Goal: Task Accomplishment & Management: Manage account settings

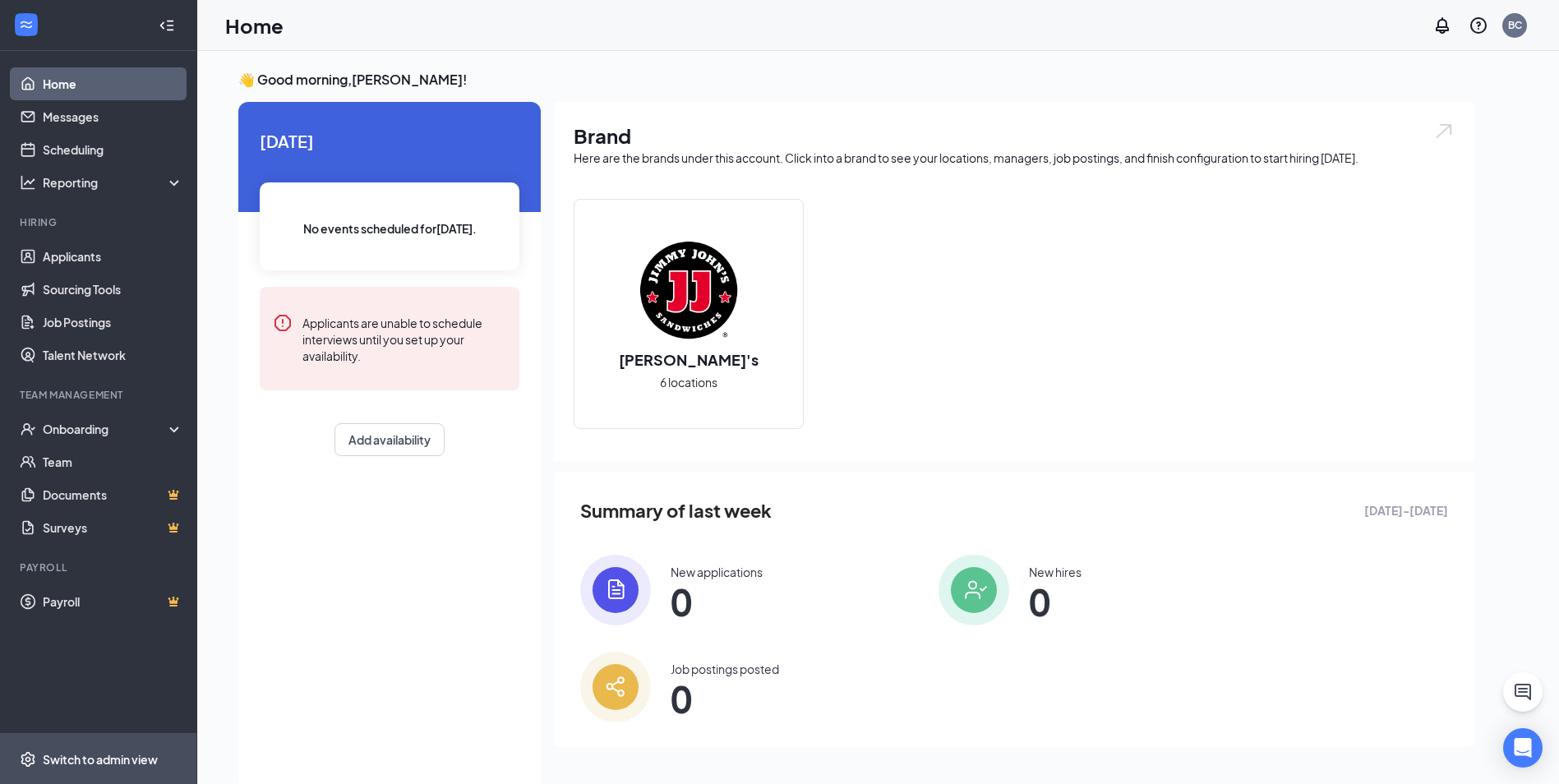
click at [119, 757] on div "Switch to admin view" at bounding box center [100, 759] width 115 height 16
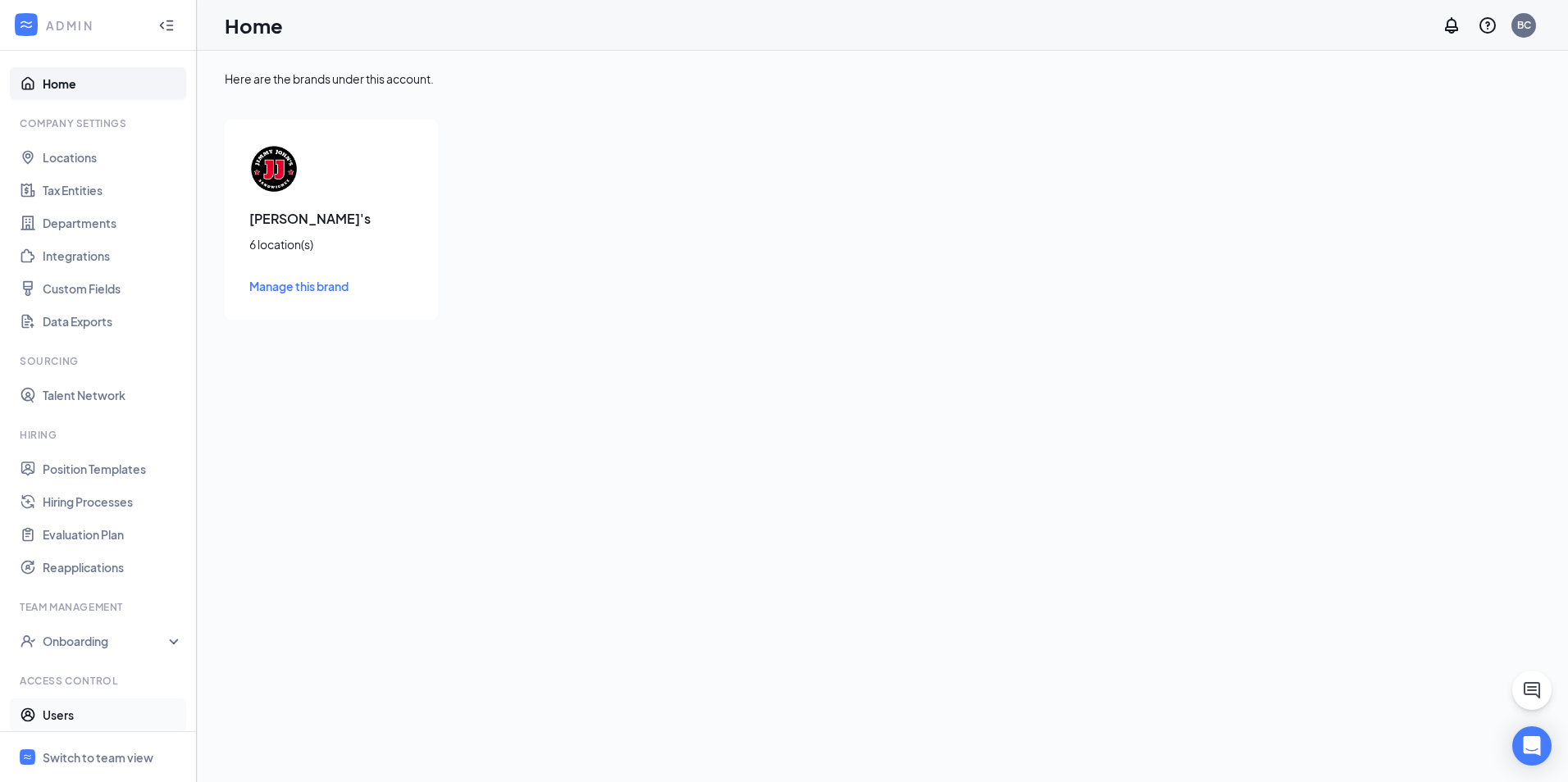
click at [78, 713] on link "Users" at bounding box center [113, 715] width 140 height 32
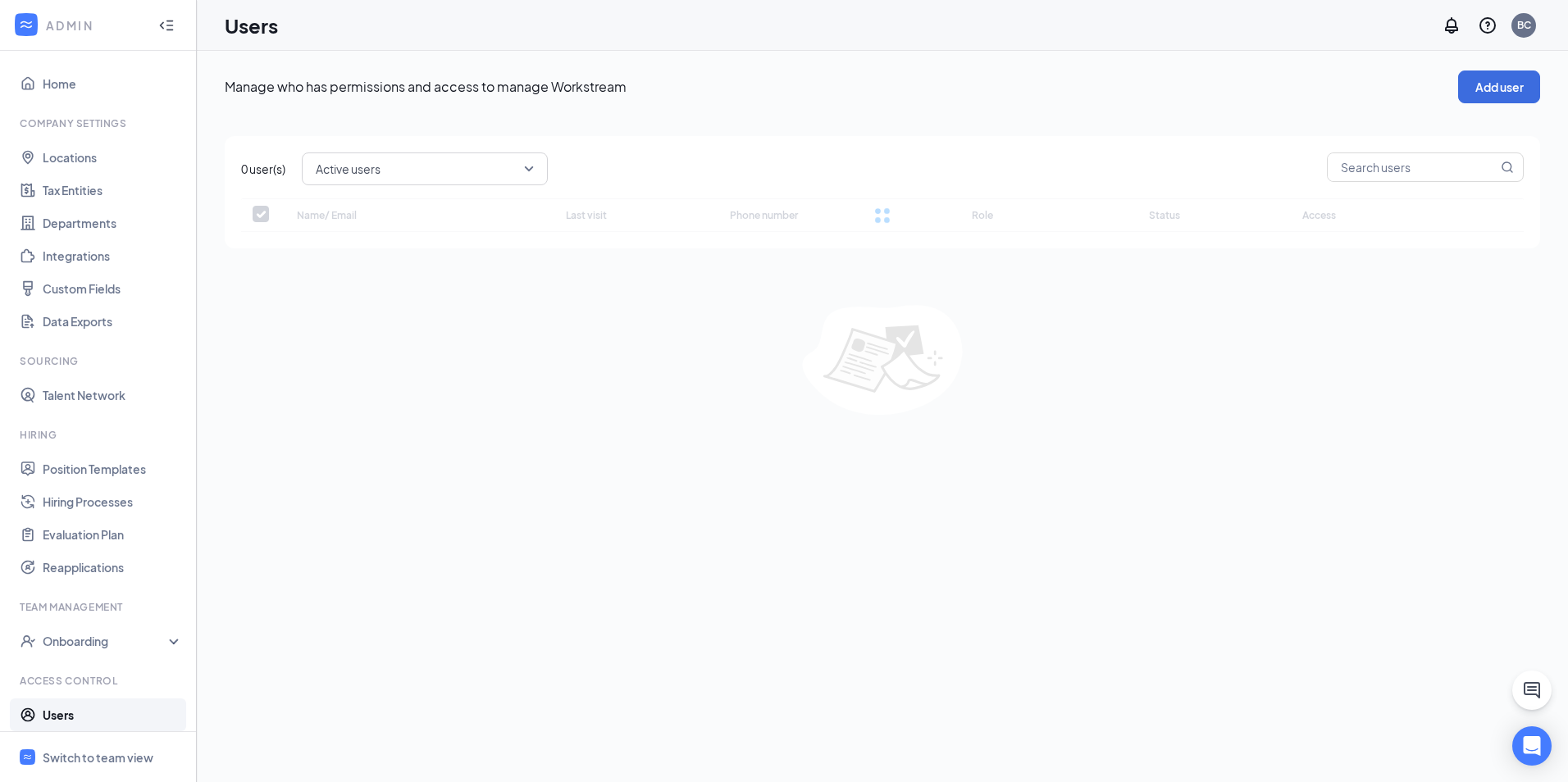
checkbox input "false"
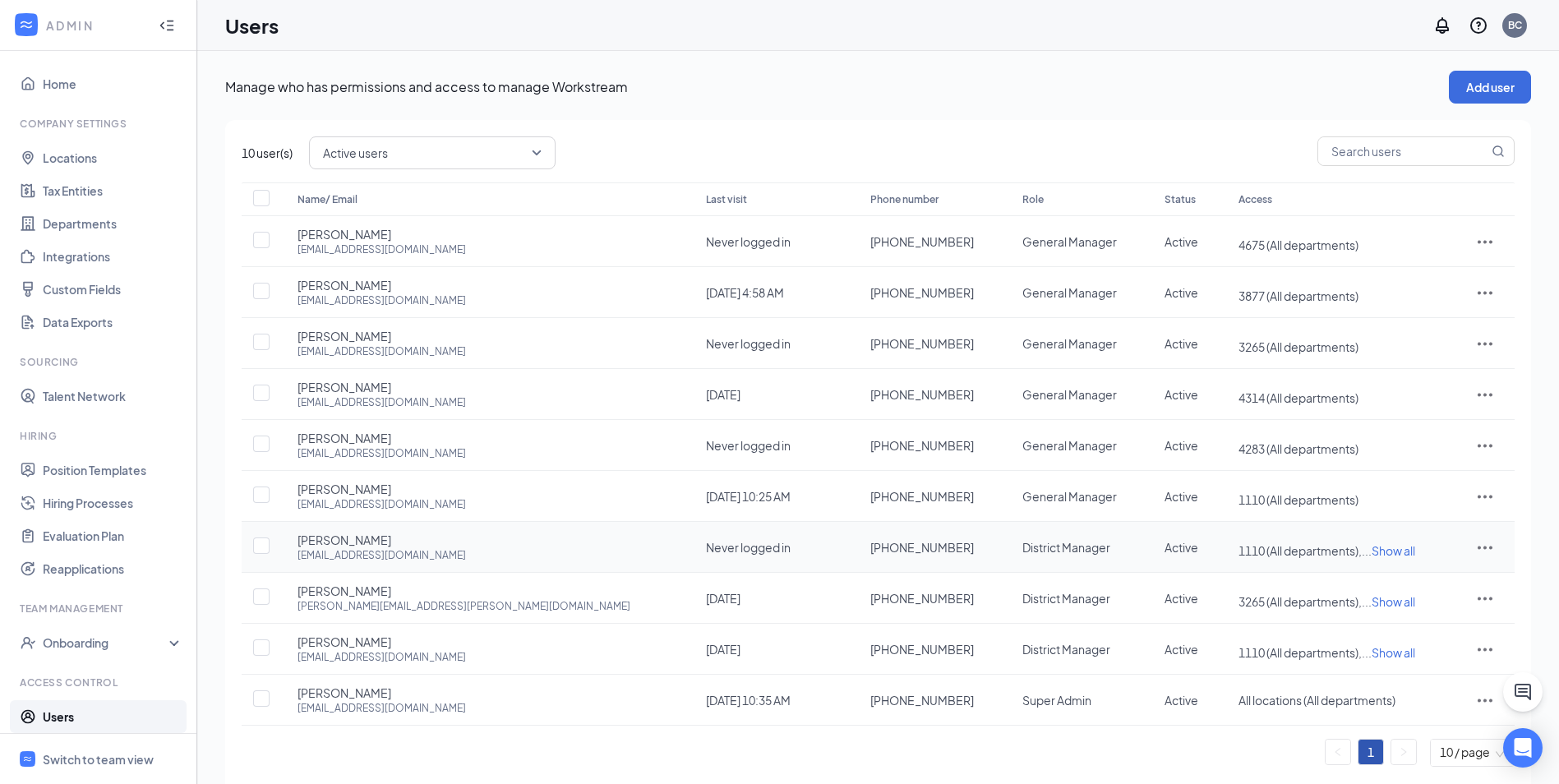
click at [1478, 546] on icon "ActionsIcon" at bounding box center [1485, 547] width 15 height 3
click at [1433, 589] on span "Edit user" at bounding box center [1433, 581] width 102 height 18
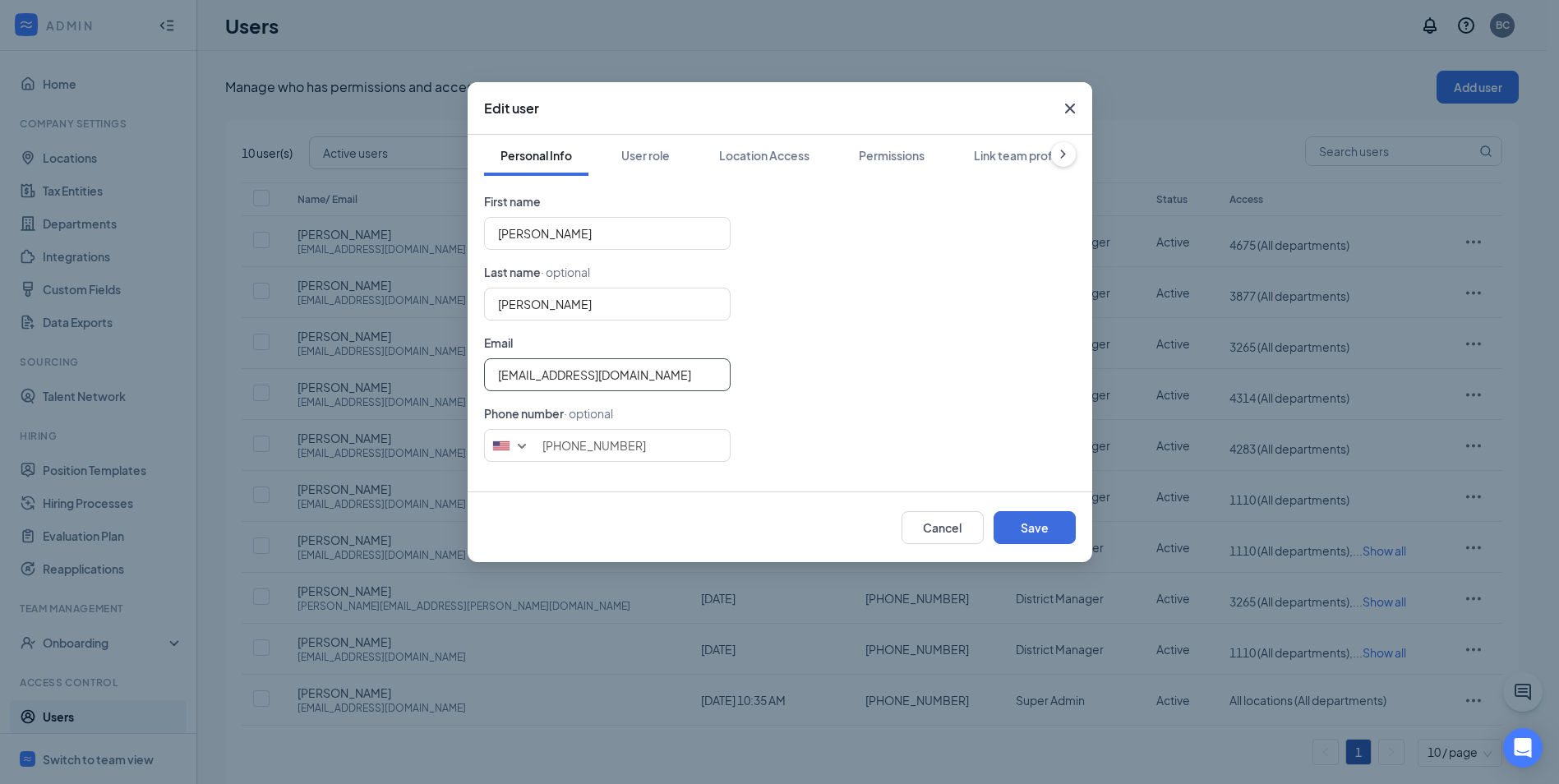
drag, startPoint x: 662, startPoint y: 380, endPoint x: 198, endPoint y: 375, distance: 464.0
click at [198, 380] on div "Edit user Personal Info User role Location Access Permissions Link team profile…" at bounding box center [779, 392] width 1559 height 784
type input "[EMAIL_ADDRESS][DOMAIN_NAME]"
click at [1042, 532] on button "Save" at bounding box center [1035, 528] width 82 height 32
type input "7152045924"
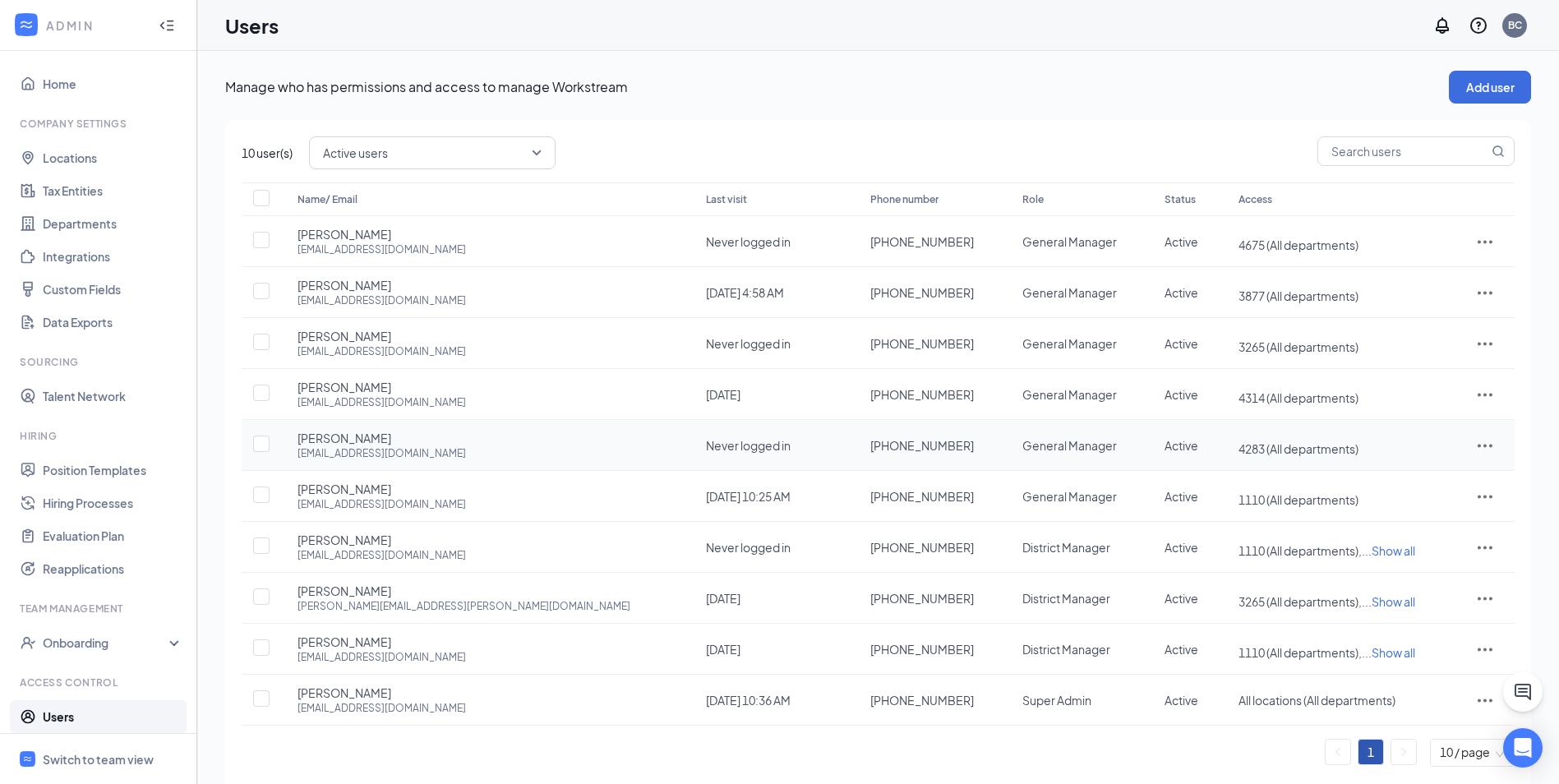
click at [1475, 442] on icon "ActionsIcon" at bounding box center [1485, 445] width 20 height 20
click at [1444, 482] on span "Edit user" at bounding box center [1433, 480] width 102 height 18
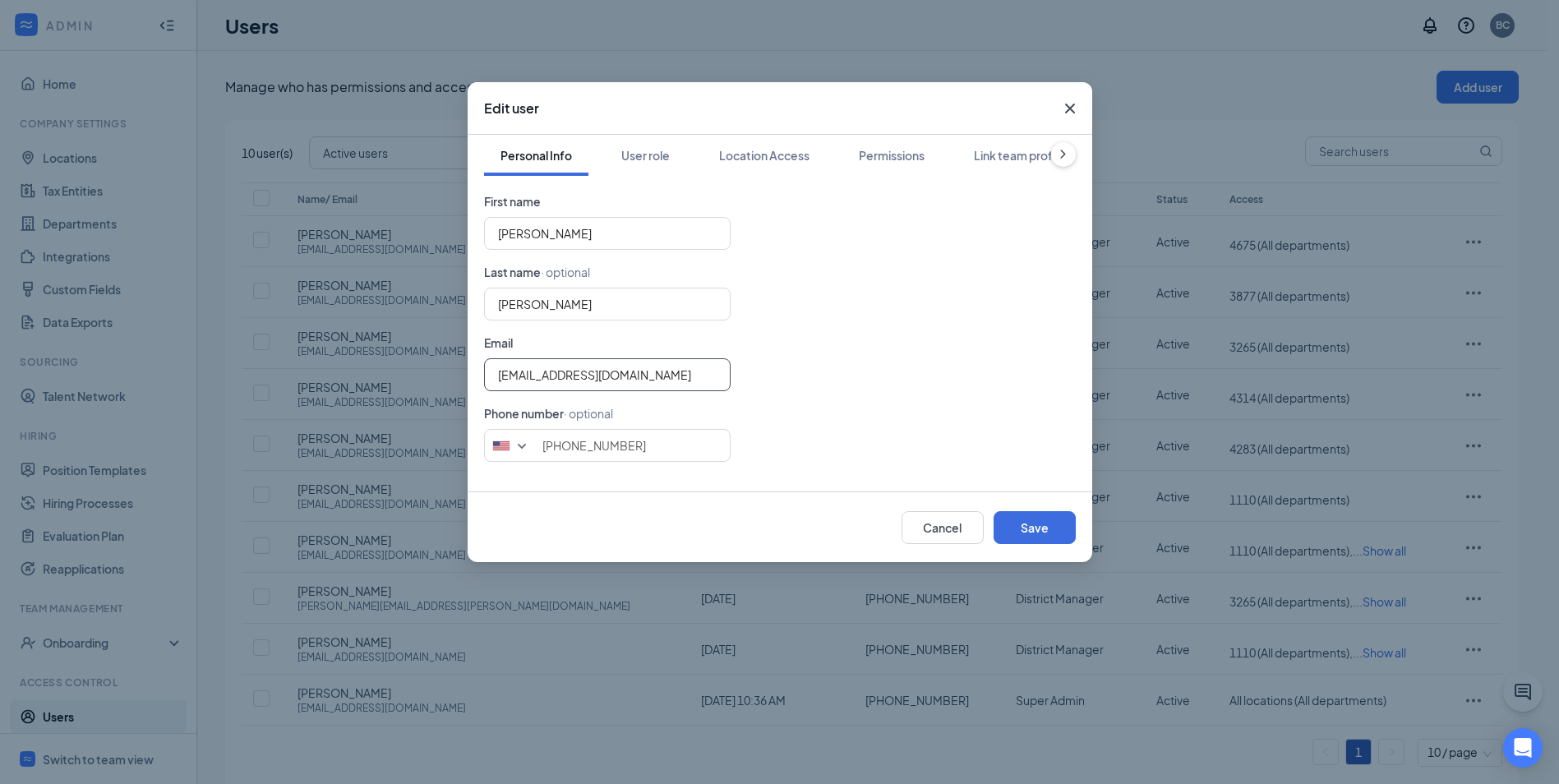
click at [564, 377] on input "[EMAIL_ADDRESS][DOMAIN_NAME]" at bounding box center [607, 374] width 246 height 32
type input "[EMAIL_ADDRESS][DOMAIN_NAME]"
click at [1041, 523] on button "Save" at bounding box center [1035, 528] width 82 height 32
type input "7152553343"
